Goal: Navigation & Orientation: Find specific page/section

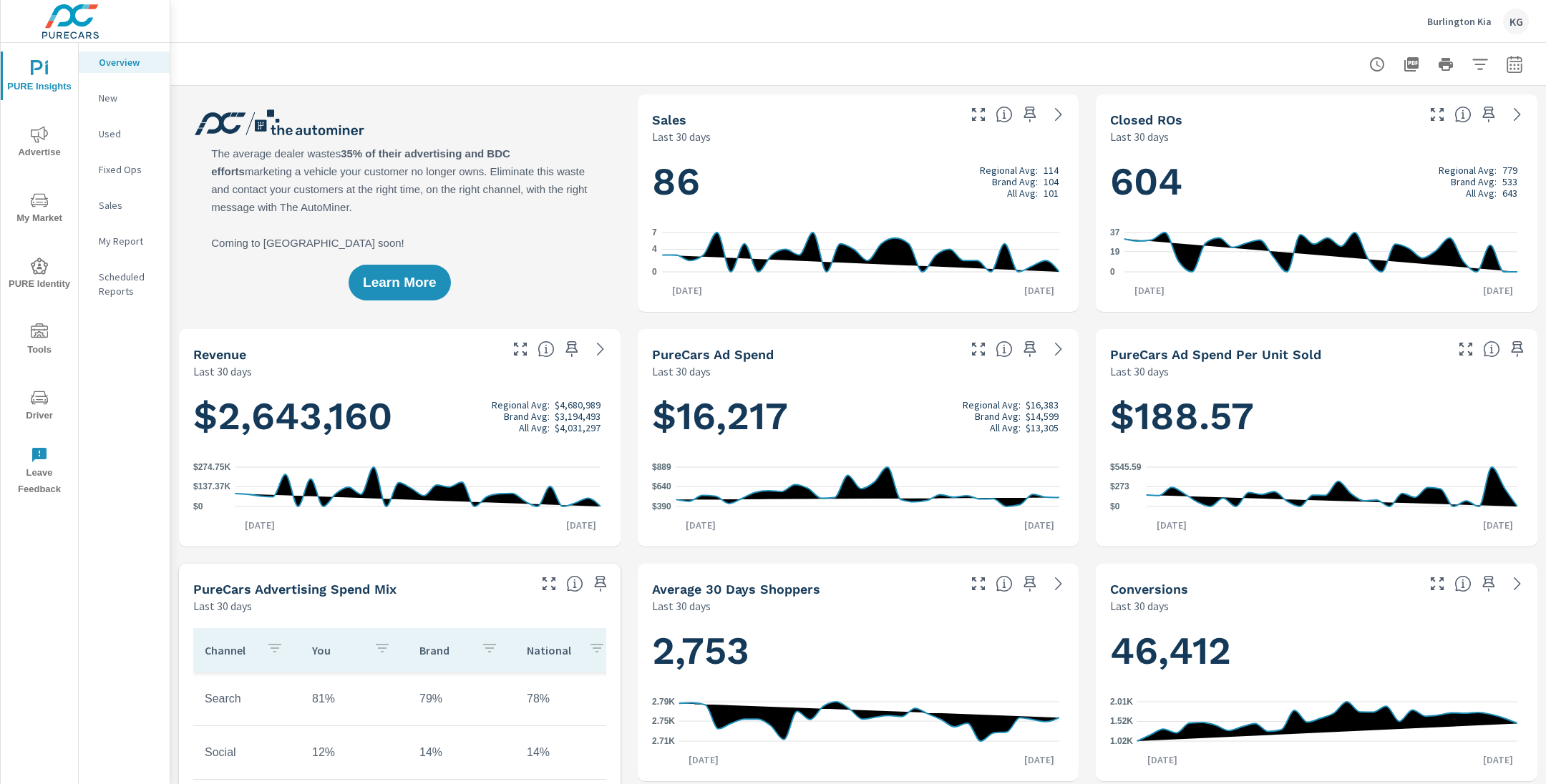
scroll to position [1, 0]
click at [127, 63] on p "Overview" at bounding box center [128, 62] width 59 height 14
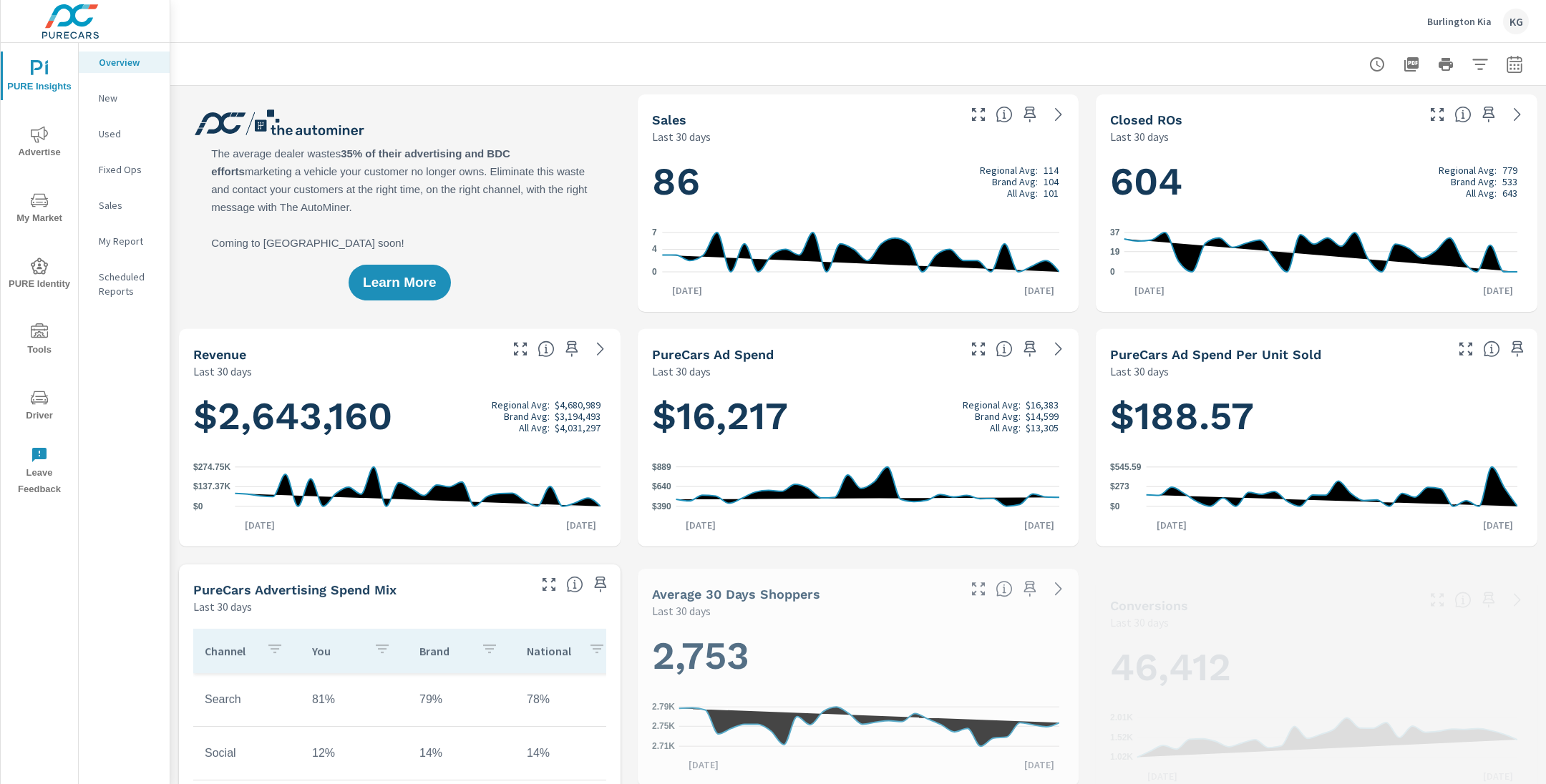
scroll to position [1, 0]
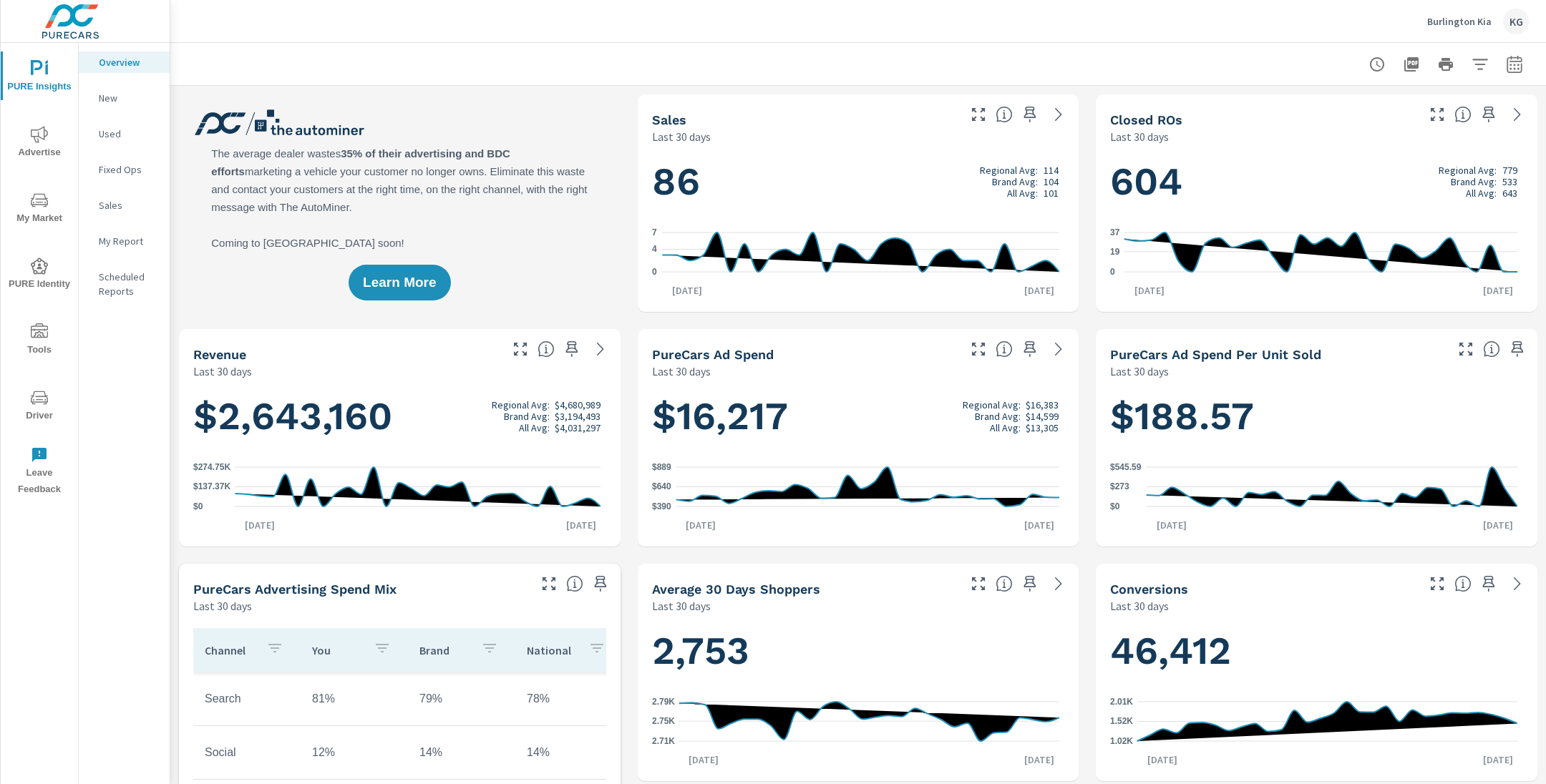
click at [114, 239] on p "My Report" at bounding box center [128, 241] width 59 height 14
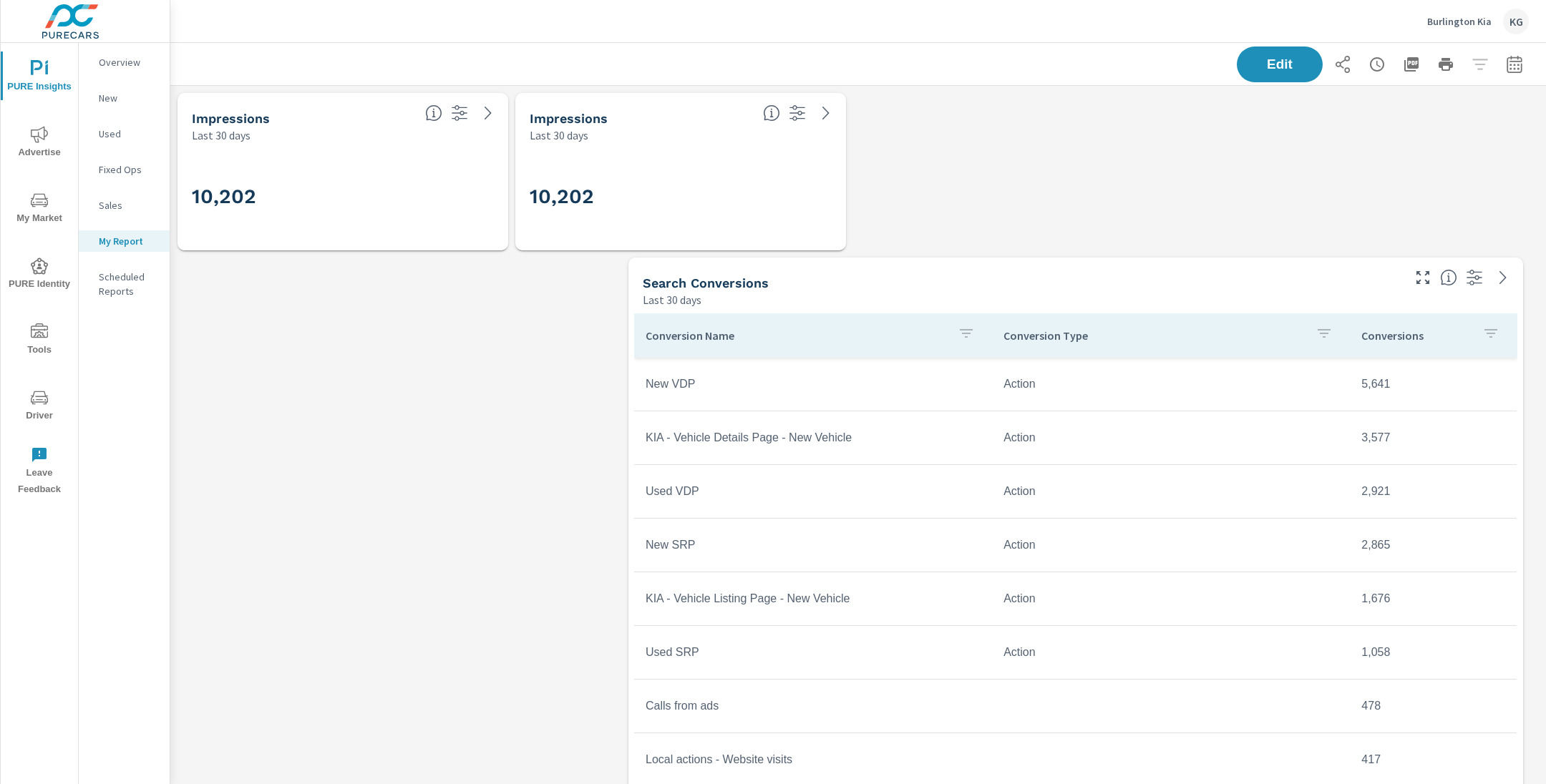
click at [138, 279] on p "Scheduled Reports" at bounding box center [128, 284] width 59 height 29
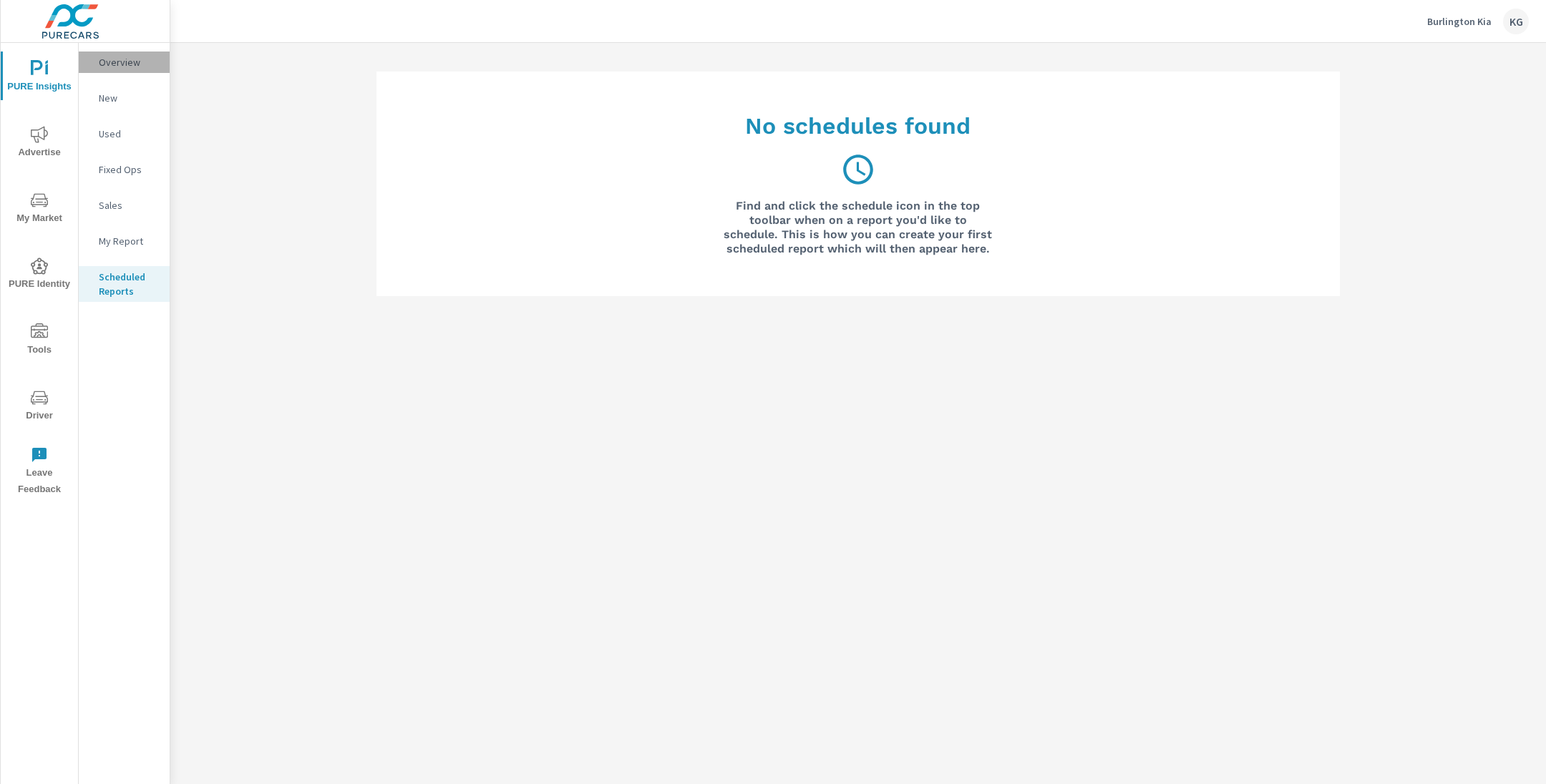
click at [127, 65] on p "Overview" at bounding box center [128, 62] width 59 height 14
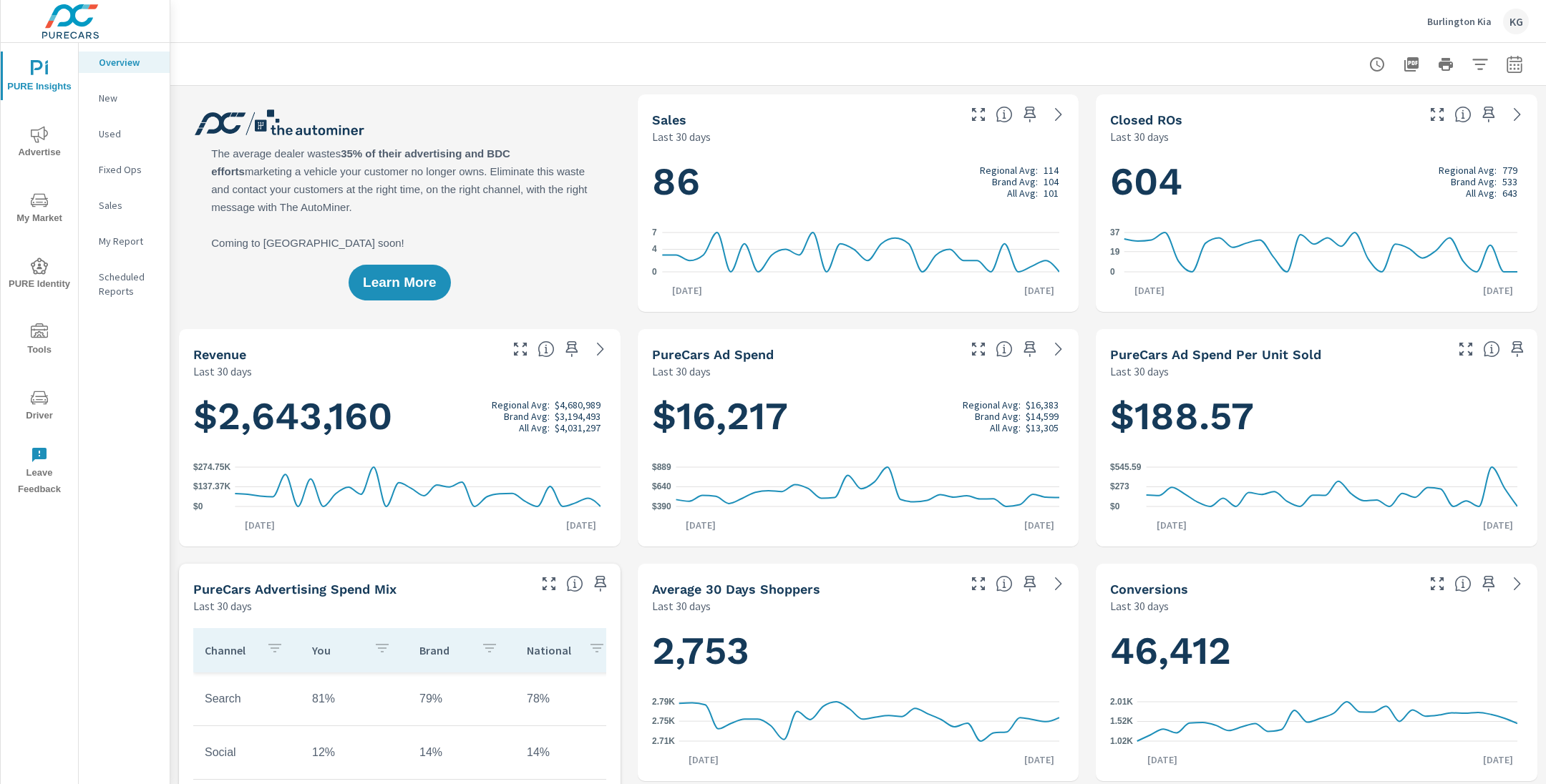
click at [102, 97] on p "New" at bounding box center [128, 97] width 59 height 14
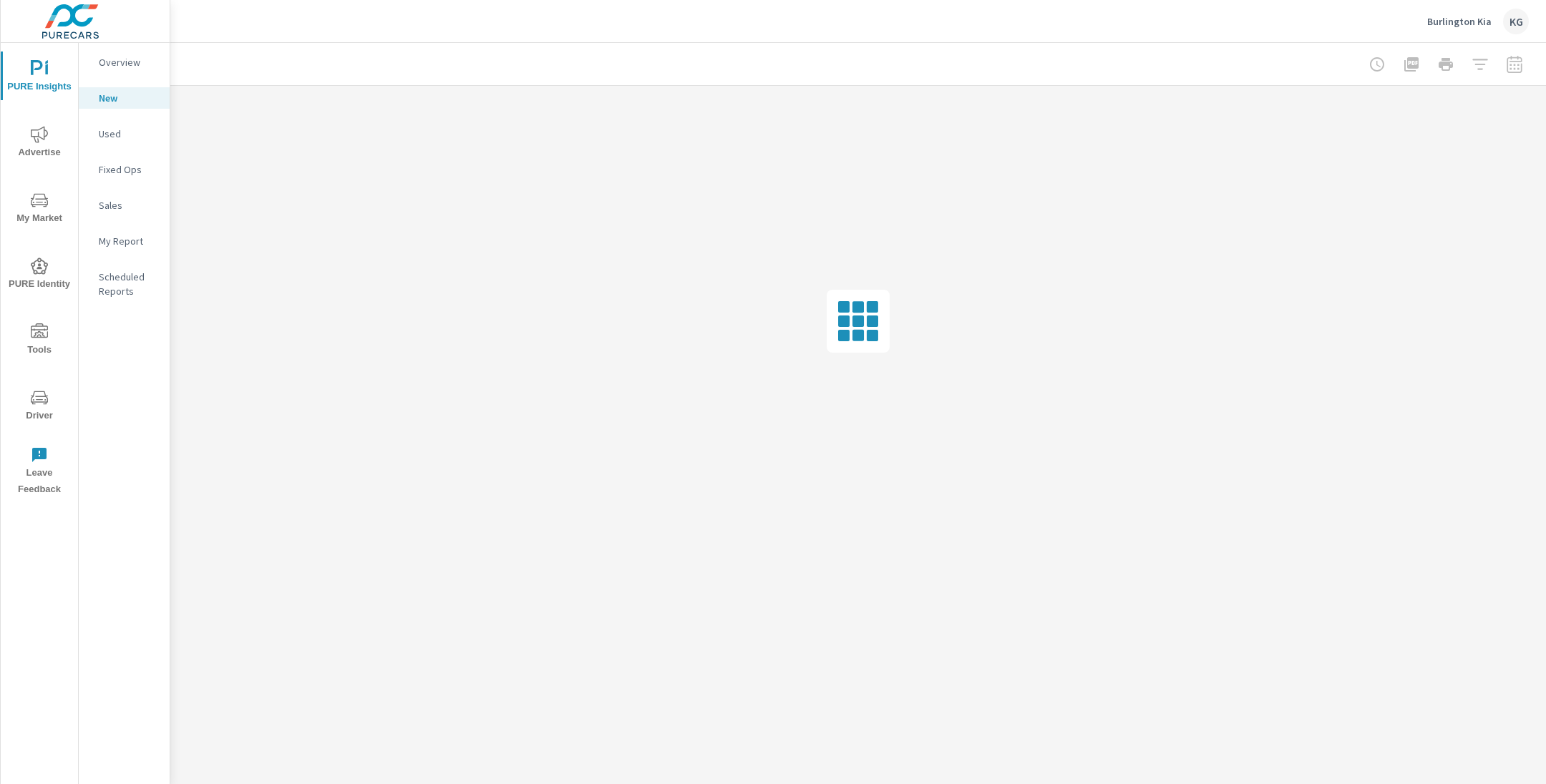
click at [111, 174] on p "Fixed Ops" at bounding box center [128, 170] width 59 height 14
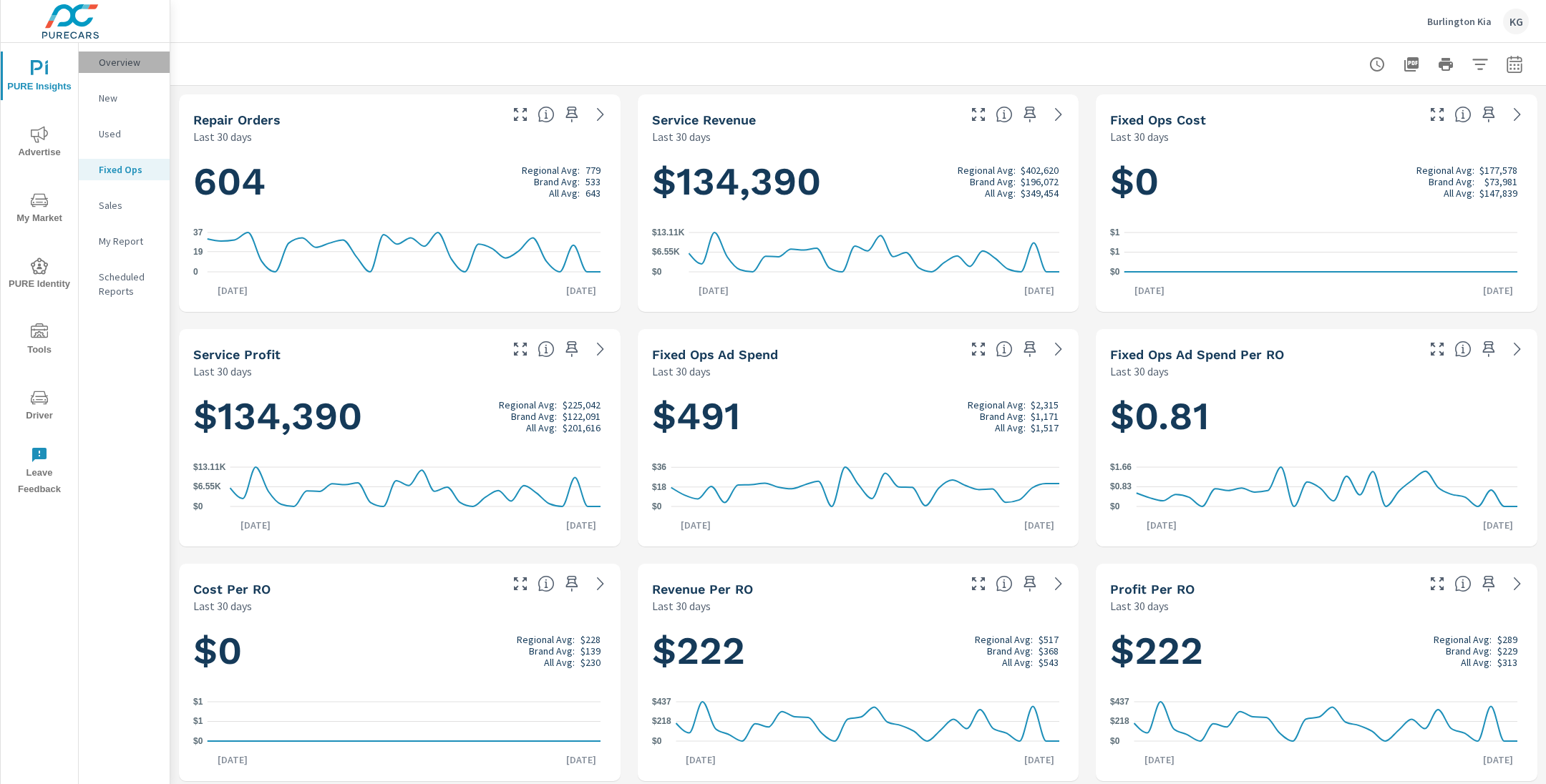
click at [121, 56] on p "Overview" at bounding box center [128, 62] width 59 height 14
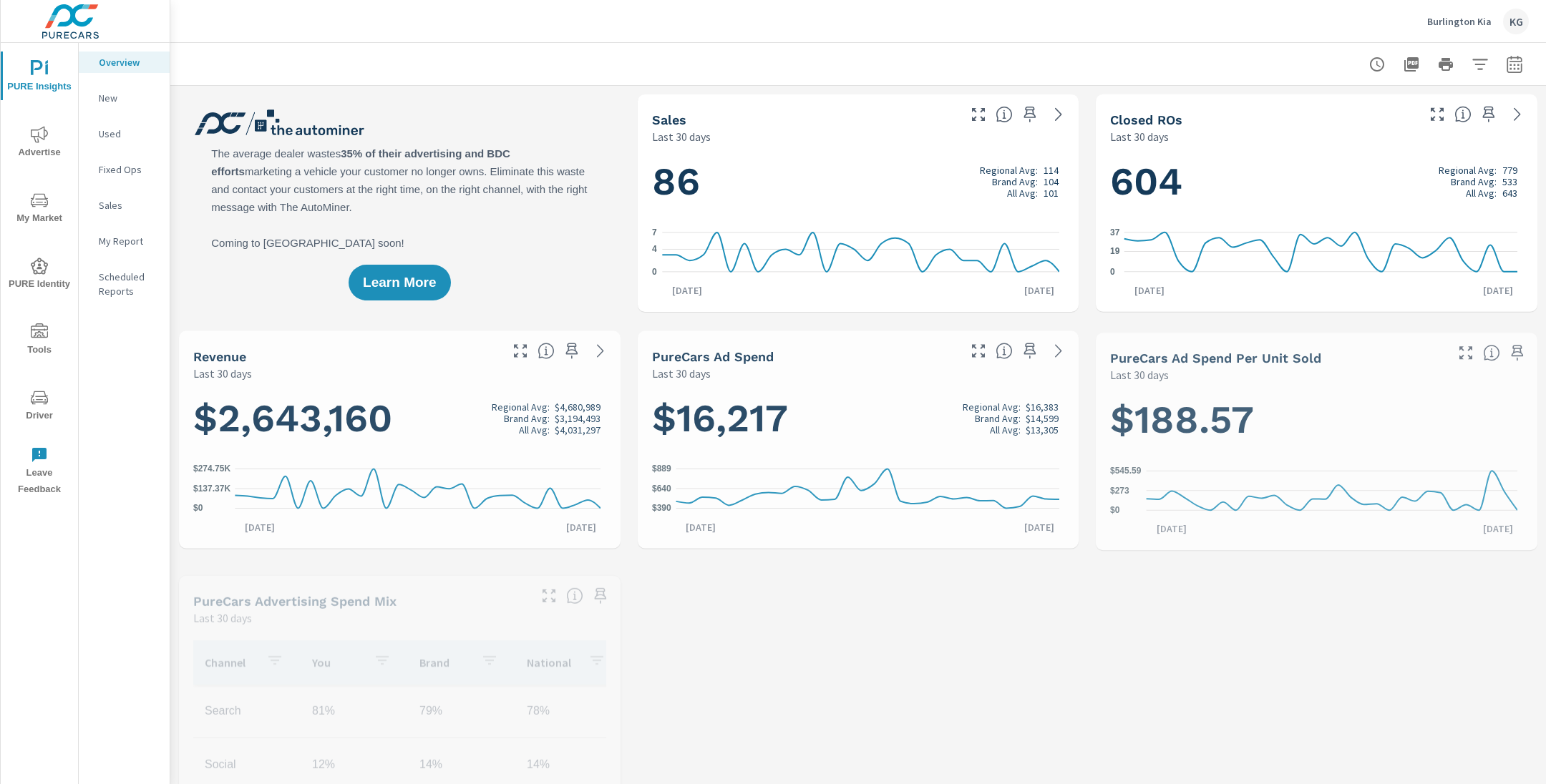
scroll to position [1, 0]
